Goal: Transaction & Acquisition: Download file/media

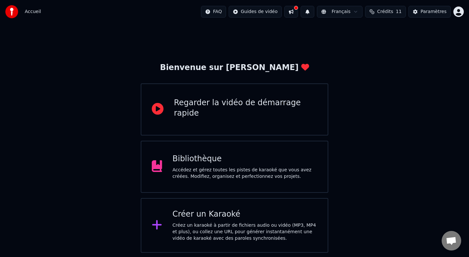
click at [223, 169] on div "Accédez et gérez toutes les pistes de karaoké que vous avez créées. Modifiez, o…" at bounding box center [245, 173] width 145 height 13
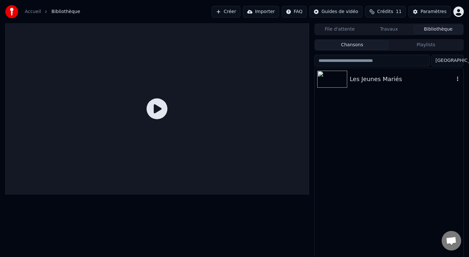
click at [361, 77] on div "Les Jeunes Mariés" at bounding box center [402, 79] width 104 height 9
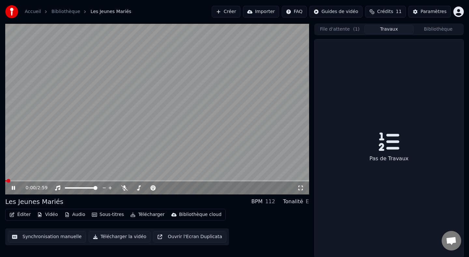
click at [382, 31] on button "Travaux" at bounding box center [388, 29] width 49 height 9
click at [438, 32] on button "Bibliothèque" at bounding box center [437, 29] width 49 height 9
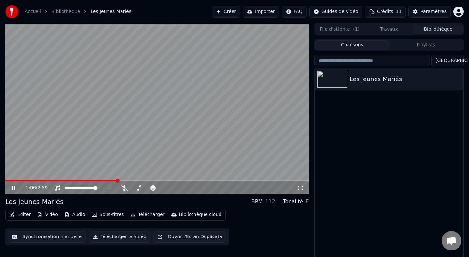
click at [117, 180] on span at bounding box center [157, 180] width 304 height 1
click at [209, 112] on video at bounding box center [157, 108] width 304 height 171
click at [10, 187] on div "1:35 / 2:59" at bounding box center [157, 188] width 298 height 7
click at [123, 180] on span at bounding box center [64, 180] width 118 height 1
click at [15, 188] on icon at bounding box center [17, 187] width 15 height 5
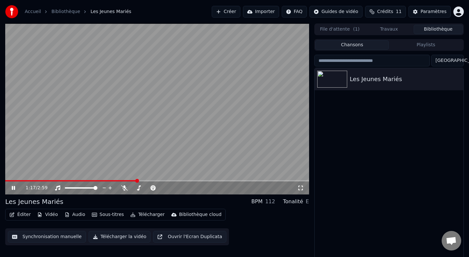
click at [14, 187] on icon at bounding box center [13, 188] width 3 height 4
click at [14, 187] on icon at bounding box center [13, 188] width 4 height 5
click at [14, 187] on icon at bounding box center [13, 188] width 3 height 4
click at [169, 115] on video at bounding box center [157, 108] width 304 height 171
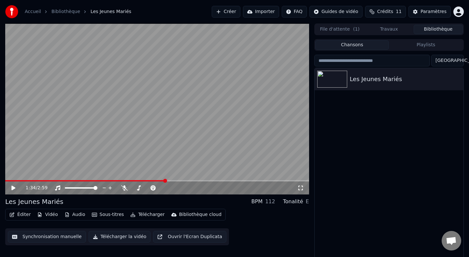
click at [143, 180] on span at bounding box center [85, 180] width 160 height 1
click at [129, 180] on video at bounding box center [157, 108] width 304 height 171
click at [110, 179] on video at bounding box center [157, 108] width 304 height 171
click at [108, 181] on span at bounding box center [74, 180] width 138 height 1
click at [118, 146] on video at bounding box center [157, 108] width 304 height 171
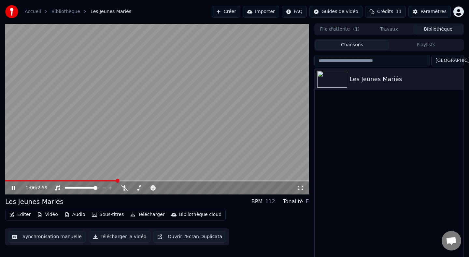
click at [117, 180] on span at bounding box center [157, 180] width 304 height 1
click at [202, 132] on video at bounding box center [157, 108] width 304 height 171
click at [111, 181] on span at bounding box center [78, 180] width 146 height 1
click at [130, 146] on video at bounding box center [157, 108] width 304 height 171
click at [118, 179] on video at bounding box center [157, 108] width 304 height 171
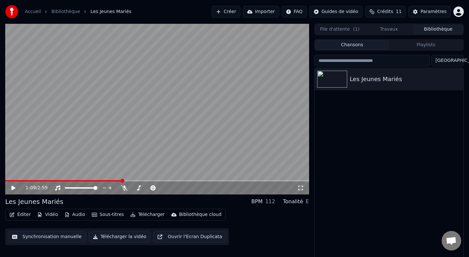
click at [121, 181] on span at bounding box center [157, 180] width 304 height 1
click at [132, 150] on video at bounding box center [157, 108] width 304 height 171
click at [203, 126] on video at bounding box center [157, 108] width 304 height 171
click at [113, 181] on span at bounding box center [59, 180] width 108 height 1
click at [113, 154] on video at bounding box center [157, 108] width 304 height 171
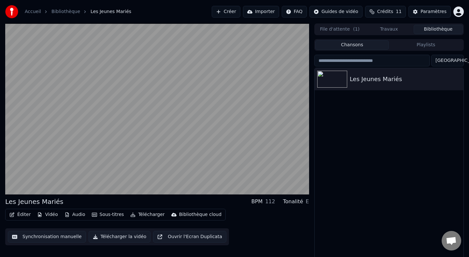
click at [201, 129] on video at bounding box center [157, 108] width 304 height 171
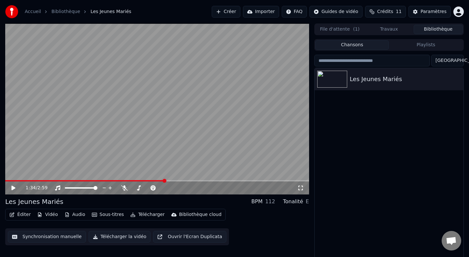
click at [121, 179] on video at bounding box center [157, 108] width 304 height 171
click at [121, 181] on span at bounding box center [86, 180] width 163 height 1
click at [113, 155] on video at bounding box center [157, 108] width 304 height 171
click at [113, 181] on div "1:36 / 2:59" at bounding box center [157, 187] width 304 height 13
click at [113, 181] on span at bounding box center [86, 180] width 163 height 1
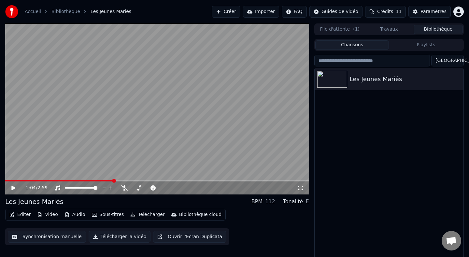
click at [96, 145] on video at bounding box center [157, 108] width 304 height 171
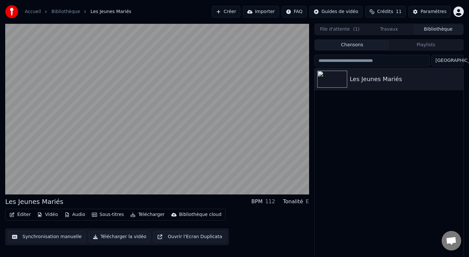
click at [198, 102] on video at bounding box center [157, 108] width 304 height 171
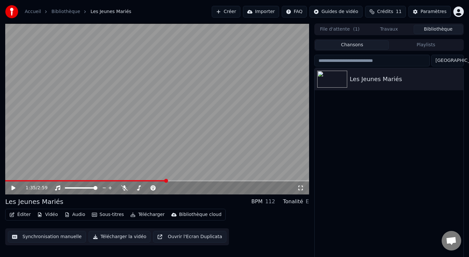
click at [103, 182] on div "1:35 / 2:59" at bounding box center [157, 187] width 304 height 13
click at [101, 181] on span at bounding box center [85, 180] width 161 height 1
click at [102, 165] on video at bounding box center [157, 108] width 304 height 171
click at [120, 179] on video at bounding box center [157, 108] width 304 height 171
click at [121, 181] on span at bounding box center [157, 180] width 304 height 1
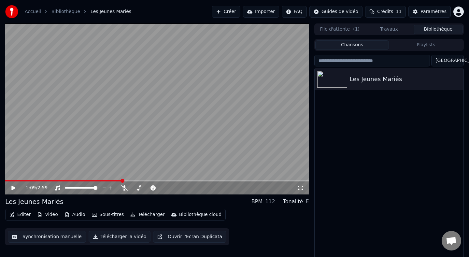
click at [118, 156] on video at bounding box center [157, 108] width 304 height 171
click at [225, 152] on video at bounding box center [157, 108] width 304 height 171
click at [159, 181] on span at bounding box center [82, 180] width 154 height 1
click at [153, 161] on video at bounding box center [157, 108] width 304 height 171
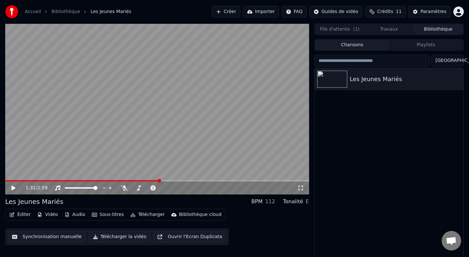
click at [158, 181] on span at bounding box center [82, 180] width 154 height 1
click at [151, 162] on video at bounding box center [157, 108] width 304 height 171
click at [104, 181] on span at bounding box center [55, 180] width 100 height 1
click at [120, 150] on video at bounding box center [157, 108] width 304 height 171
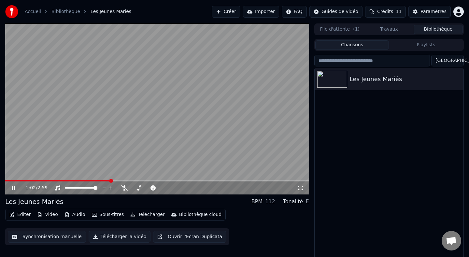
click at [130, 181] on span at bounding box center [157, 180] width 304 height 1
click at [118, 154] on video at bounding box center [157, 108] width 304 height 171
click at [69, 168] on video at bounding box center [157, 108] width 304 height 171
click at [171, 180] on span at bounding box center [157, 180] width 304 height 1
click at [189, 180] on span at bounding box center [157, 180] width 304 height 1
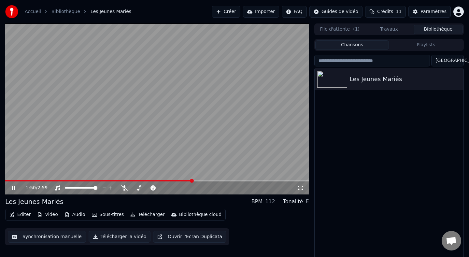
click at [173, 180] on span at bounding box center [98, 180] width 187 height 1
click at [231, 108] on video at bounding box center [157, 108] width 304 height 171
click at [139, 147] on video at bounding box center [157, 108] width 304 height 171
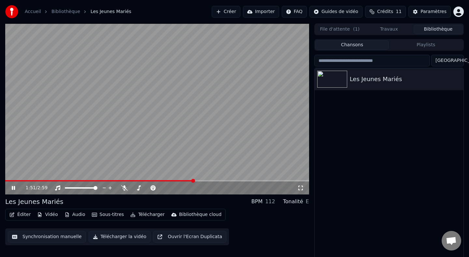
click at [138, 144] on video at bounding box center [157, 108] width 304 height 171
click at [48, 215] on button "Vidéo" at bounding box center [48, 214] width 26 height 9
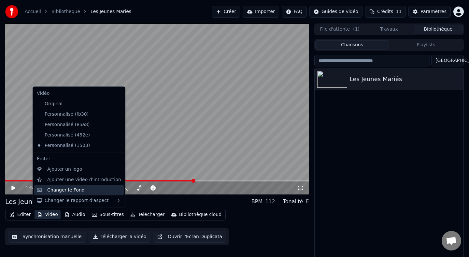
click at [79, 194] on div "Changer le Fond" at bounding box center [79, 190] width 90 height 10
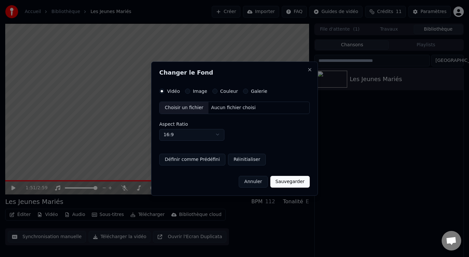
click at [182, 106] on div "Choisir un fichier" at bounding box center [183, 108] width 49 height 12
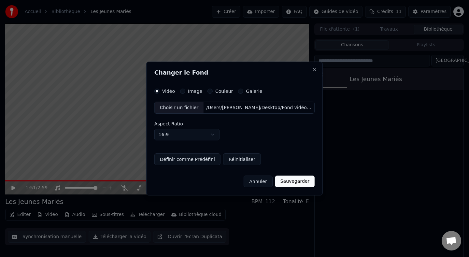
click at [204, 161] on button "Définir comme Prédéfini" at bounding box center [187, 159] width 66 height 12
click at [287, 184] on button "Sauvegarder" at bounding box center [294, 181] width 39 height 12
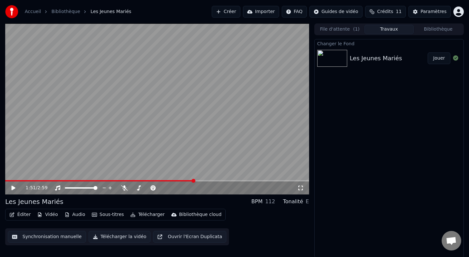
click at [432, 60] on button "Jouer" at bounding box center [438, 58] width 23 height 12
click at [300, 188] on icon at bounding box center [300, 187] width 7 height 5
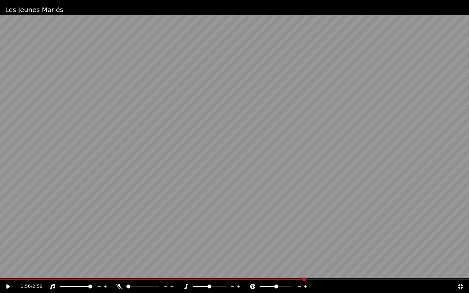
click at [169, 256] on video at bounding box center [234, 146] width 469 height 293
click at [173, 256] on div "1:57 / 2:59" at bounding box center [234, 286] width 469 height 13
click at [216, 256] on div "1:58 / 2:59" at bounding box center [234, 286] width 469 height 13
click at [187, 256] on span at bounding box center [189, 279] width 4 height 4
click at [197, 238] on video at bounding box center [234, 146] width 469 height 293
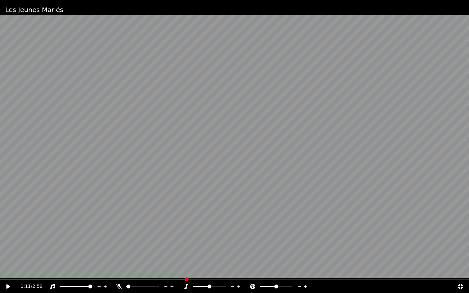
click at [197, 238] on video at bounding box center [234, 146] width 469 height 293
click at [205, 256] on div "1:19 / 2:59" at bounding box center [234, 286] width 469 height 13
click at [224, 256] on span at bounding box center [115, 279] width 231 height 1
click at [218, 256] on span at bounding box center [121, 279] width 243 height 1
click at [209, 254] on video at bounding box center [234, 146] width 469 height 293
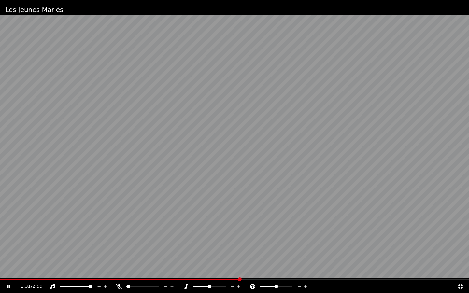
click at [213, 235] on video at bounding box center [234, 146] width 469 height 293
click at [185, 146] on video at bounding box center [234, 146] width 469 height 293
click at [218, 256] on span at bounding box center [109, 279] width 219 height 1
click at [237, 223] on video at bounding box center [234, 146] width 469 height 293
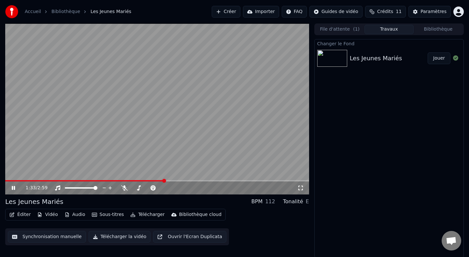
click at [240, 161] on video at bounding box center [157, 108] width 304 height 171
click at [129, 180] on span at bounding box center [84, 180] width 159 height 1
click at [159, 154] on video at bounding box center [157, 108] width 304 height 171
click at [121, 180] on span at bounding box center [83, 180] width 156 height 1
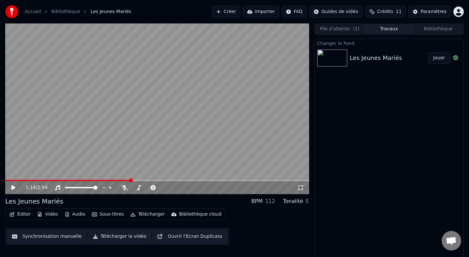
click at [91, 154] on video at bounding box center [157, 108] width 304 height 171
click at [165, 180] on span at bounding box center [157, 180] width 304 height 1
click at [161, 180] on span at bounding box center [85, 180] width 161 height 1
click at [158, 180] on span at bounding box center [83, 180] width 156 height 1
click at [149, 159] on video at bounding box center [157, 108] width 304 height 171
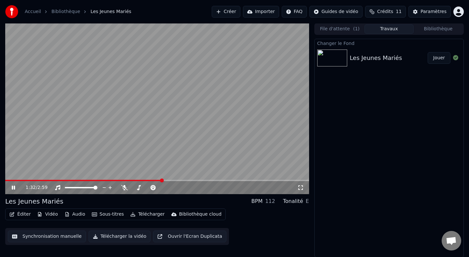
click at [149, 159] on video at bounding box center [157, 108] width 304 height 171
click at [48, 212] on button "Vidéo" at bounding box center [48, 214] width 26 height 9
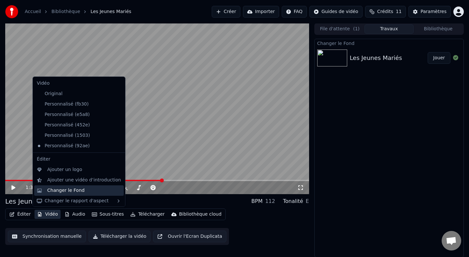
click at [63, 189] on div "Changer le Fond" at bounding box center [65, 190] width 37 height 7
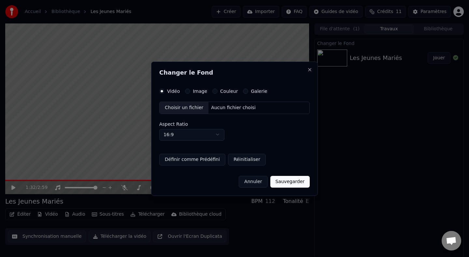
click at [185, 106] on div "Choisir un fichier" at bounding box center [183, 108] width 49 height 12
click at [203, 160] on button "Définir comme Prédéfini" at bounding box center [192, 159] width 66 height 12
click at [284, 181] on button "Sauvegarder" at bounding box center [289, 181] width 39 height 12
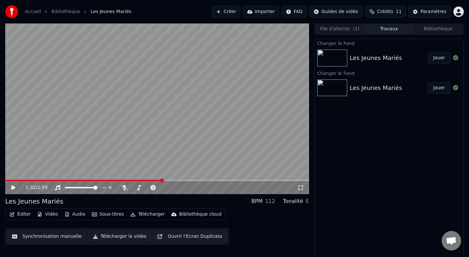
click at [437, 56] on button "Jouer" at bounding box center [438, 58] width 23 height 12
click at [302, 187] on icon at bounding box center [300, 187] width 7 height 5
click at [181, 134] on video at bounding box center [157, 108] width 304 height 171
click at [184, 179] on video at bounding box center [157, 108] width 304 height 171
click at [190, 180] on span at bounding box center [157, 180] width 304 height 1
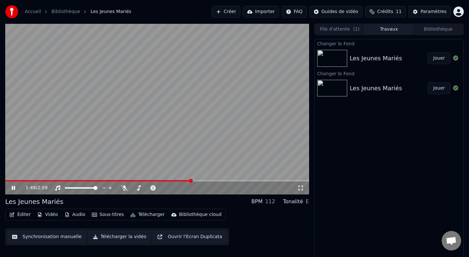
click at [179, 180] on span at bounding box center [98, 180] width 186 height 1
click at [167, 167] on video at bounding box center [157, 108] width 304 height 171
click at [175, 180] on span at bounding box center [93, 180] width 176 height 1
click at [172, 162] on video at bounding box center [157, 108] width 304 height 171
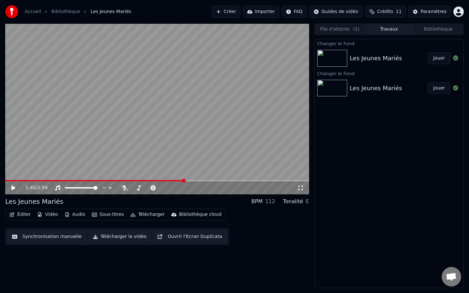
click at [53, 210] on div "Éditer Vidéo Audio Sous-titres Télécharger Bibliothèque cloud" at bounding box center [115, 215] width 220 height 12
click at [51, 214] on button "Vidéo" at bounding box center [48, 214] width 26 height 9
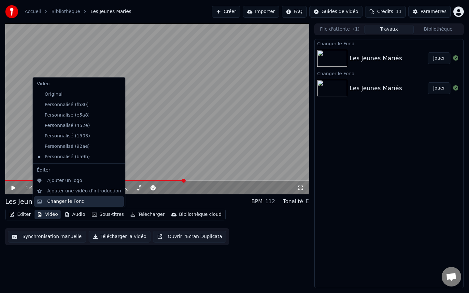
click at [68, 201] on div "Changer le Fond" at bounding box center [65, 201] width 37 height 7
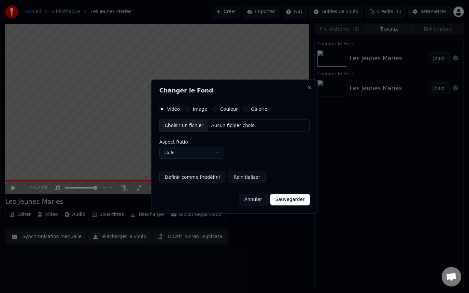
click at [183, 124] on div "Choisir un fichier" at bounding box center [183, 126] width 49 height 12
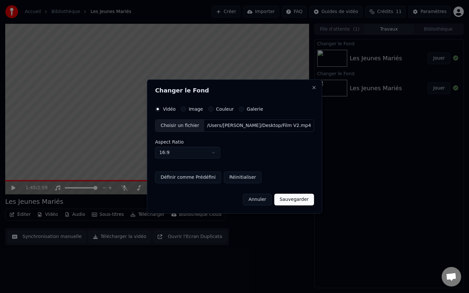
click at [207, 177] on button "Définir comme Prédéfini" at bounding box center [188, 178] width 66 height 12
click at [298, 202] on button "Sauvegarder" at bounding box center [293, 200] width 39 height 12
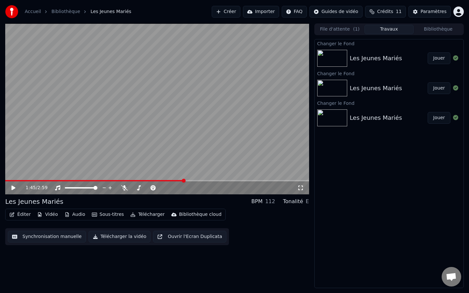
click at [441, 60] on button "Jouer" at bounding box center [438, 58] width 23 height 12
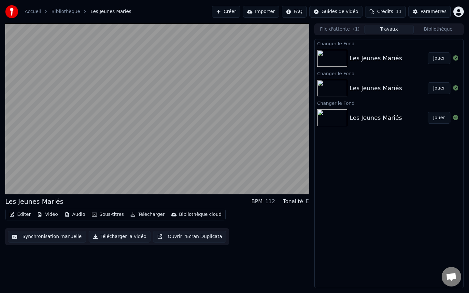
click at [148, 215] on button "Télécharger" at bounding box center [147, 214] width 39 height 9
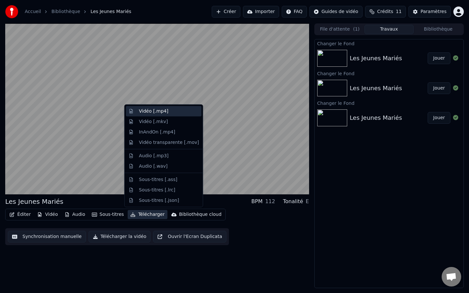
click at [155, 113] on div "Vidéo [.mp4]" at bounding box center [153, 111] width 29 height 7
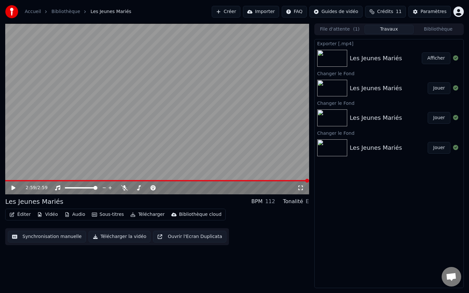
click at [435, 61] on button "Afficher" at bounding box center [436, 58] width 29 height 12
